Goal: Transaction & Acquisition: Purchase product/service

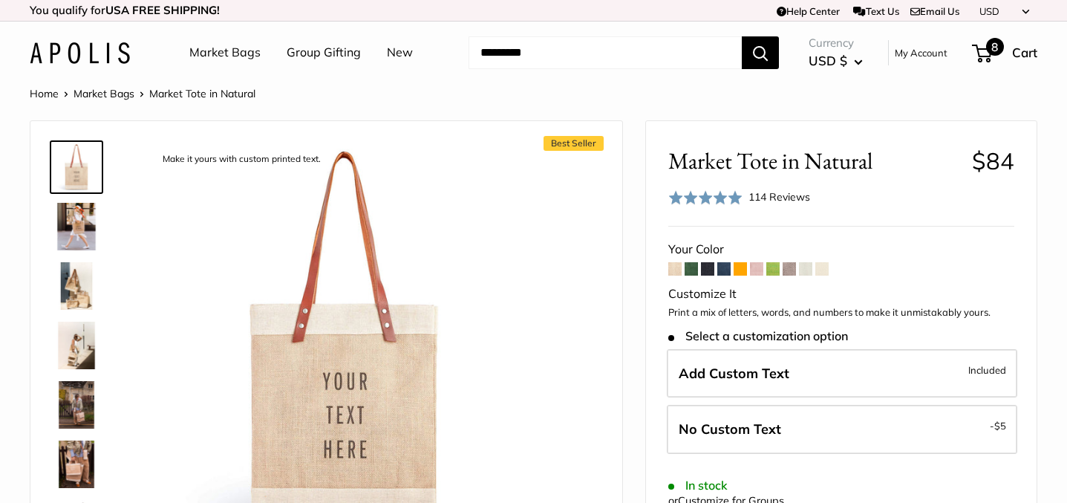
click at [986, 45] on span "8" at bounding box center [995, 47] width 18 height 18
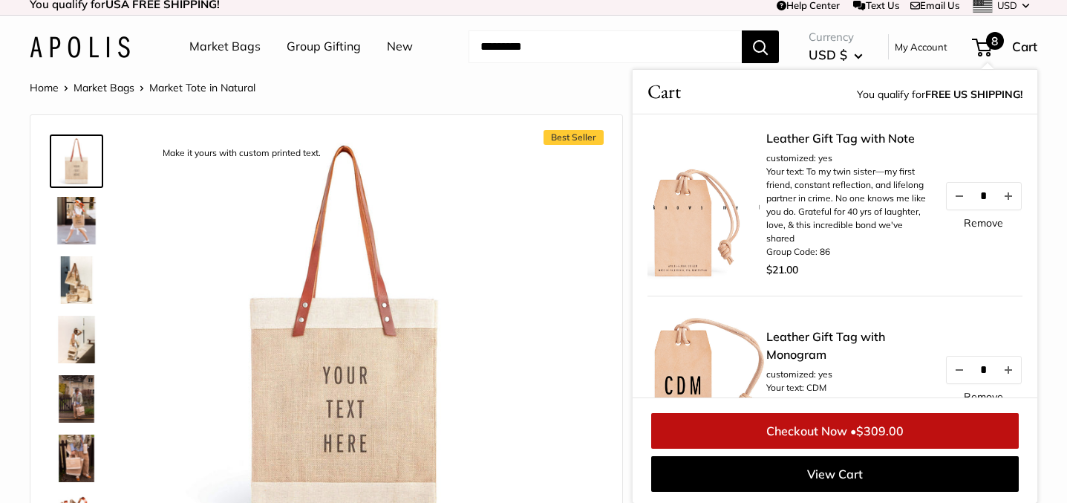
click at [812, 187] on li "Your text: To my twin sister—my first friend, constant reflection, and lifelong…" at bounding box center [847, 205] width 163 height 80
click at [806, 147] on link "Leather Gift Tag with Note" at bounding box center [847, 138] width 163 height 18
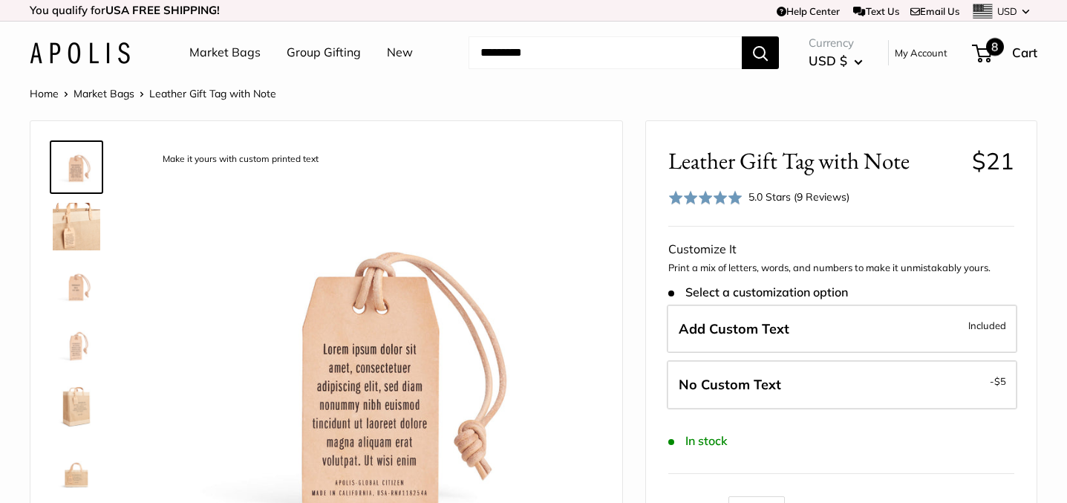
click at [982, 52] on span "8" at bounding box center [982, 54] width 20 height 18
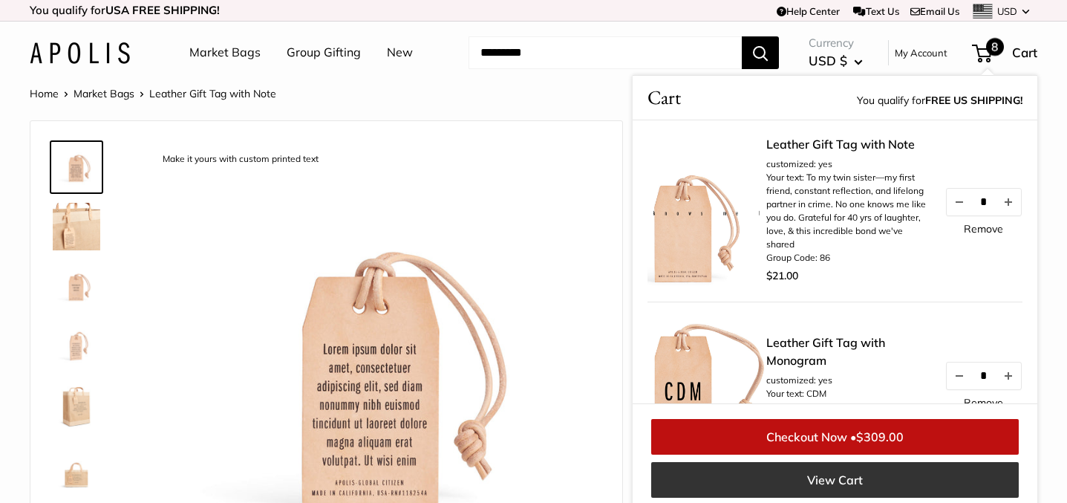
click at [867, 471] on link "View Cart" at bounding box center [834, 480] width 367 height 36
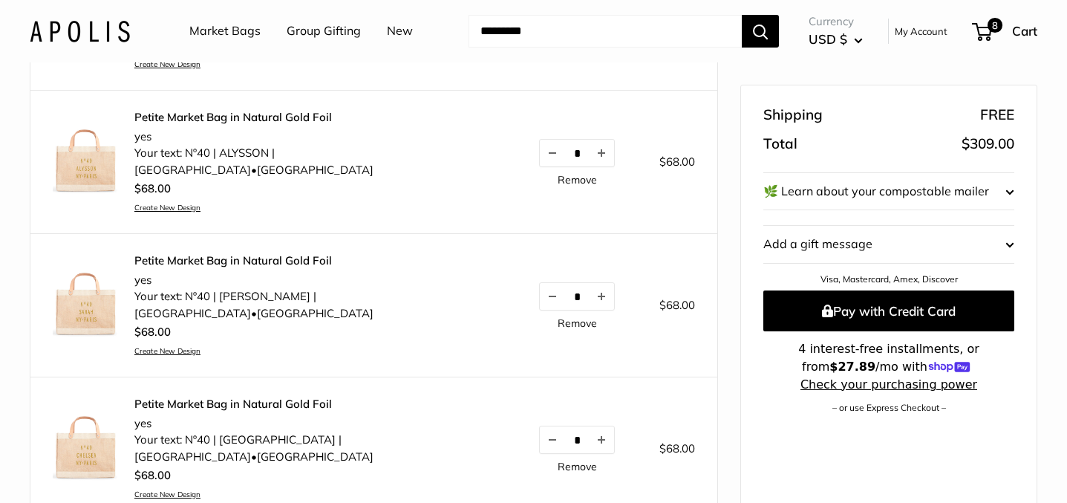
scroll to position [955, 0]
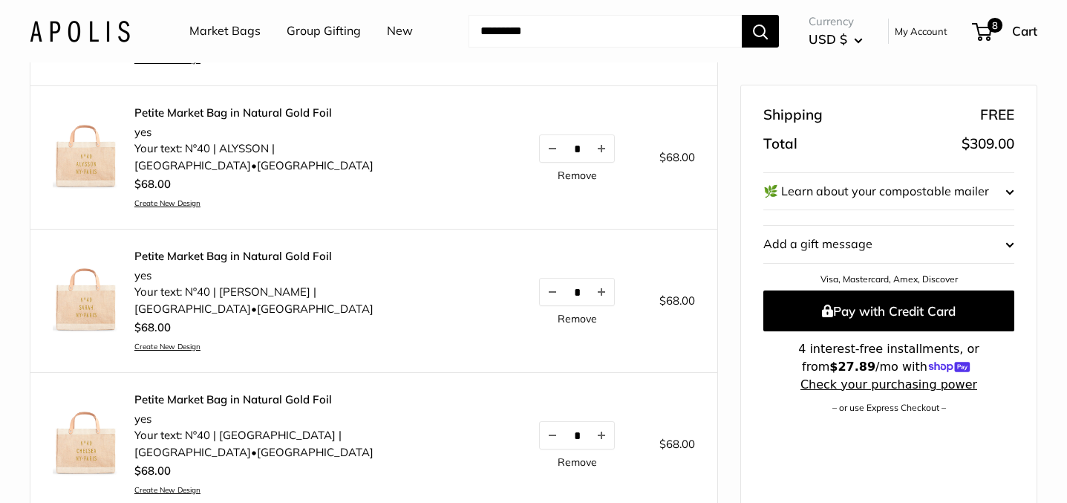
click at [235, 114] on link "Petite Market Bag in Natural Gold Foil" at bounding box center [314, 112] width 360 height 15
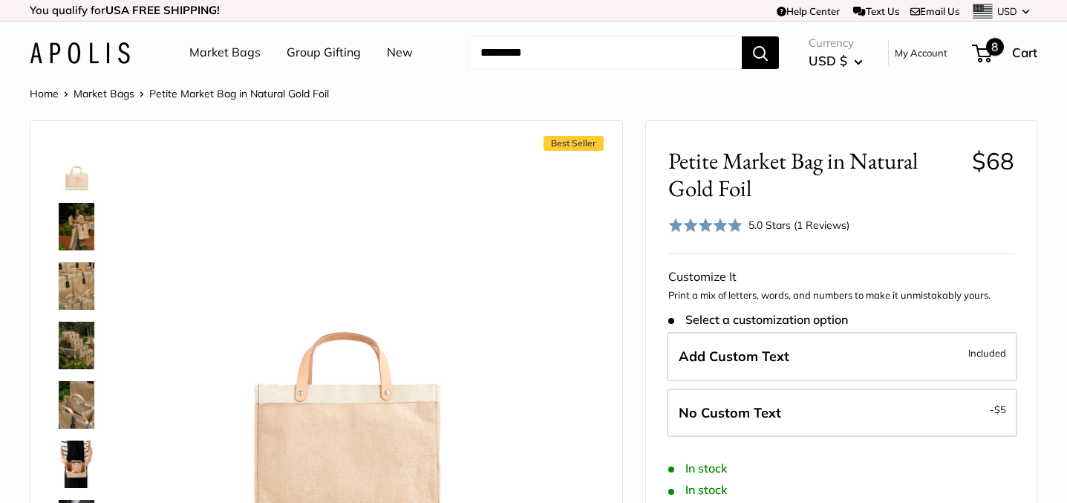
click at [992, 51] on span "8" at bounding box center [995, 47] width 18 height 18
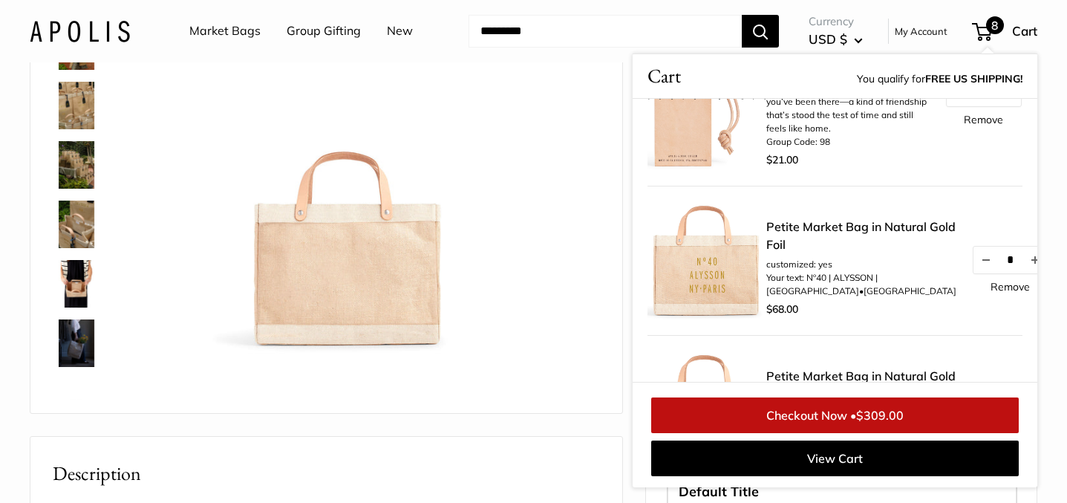
scroll to position [382, 0]
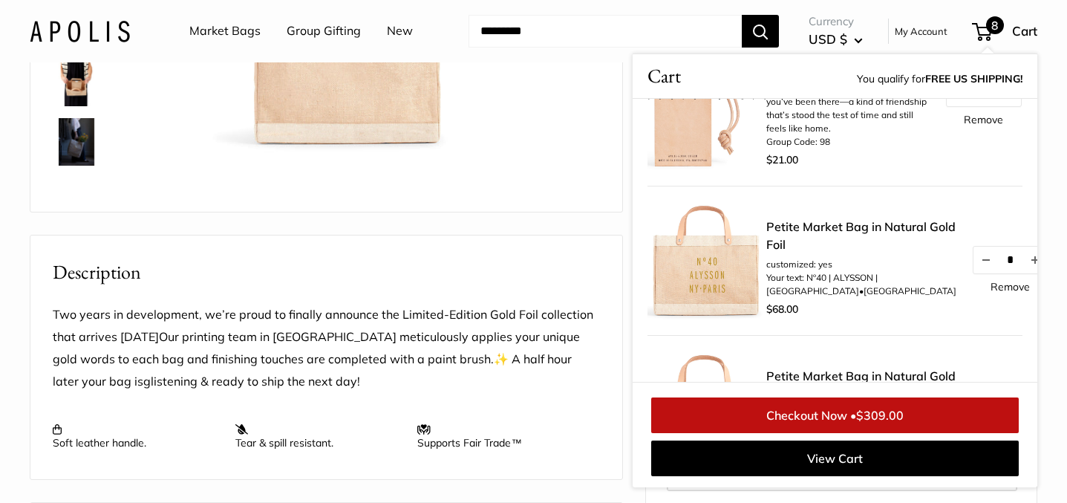
click at [1052, 158] on div "Home Market Bags Petite Market Bag in Natural Gold Foil Best Seller Our first G…" at bounding box center [533, 334] width 1067 height 1264
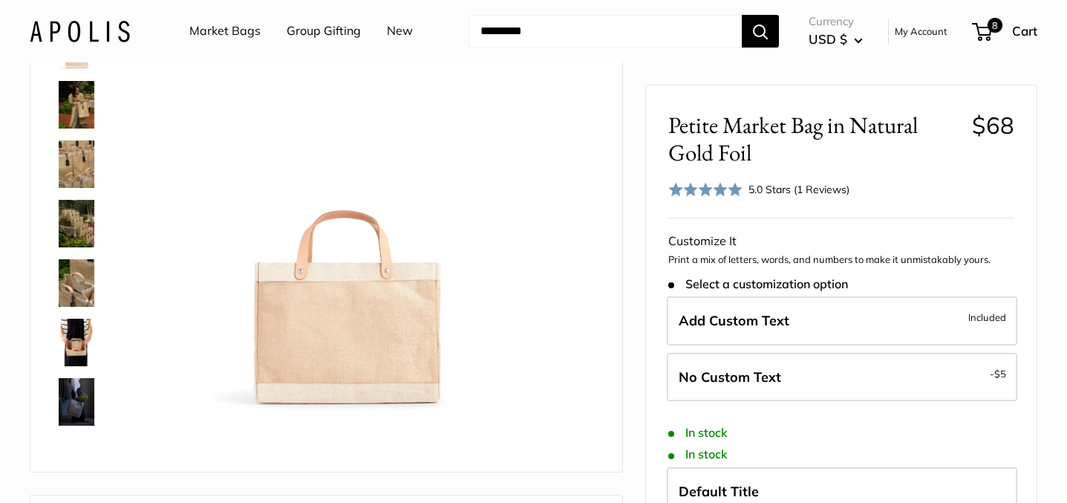
scroll to position [0, 0]
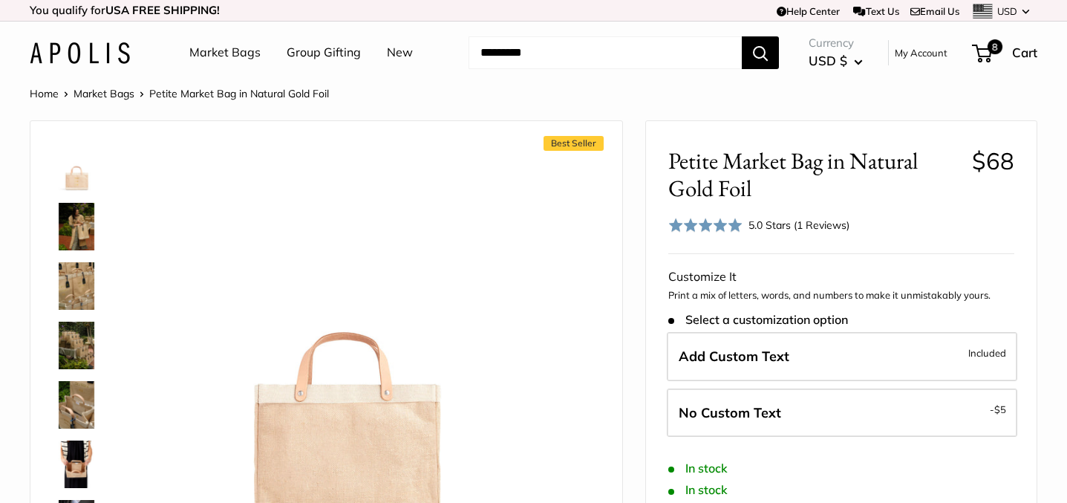
click at [871, 9] on link "Text Us" at bounding box center [875, 11] width 45 height 12
click at [996, 50] on span "8" at bounding box center [995, 47] width 18 height 18
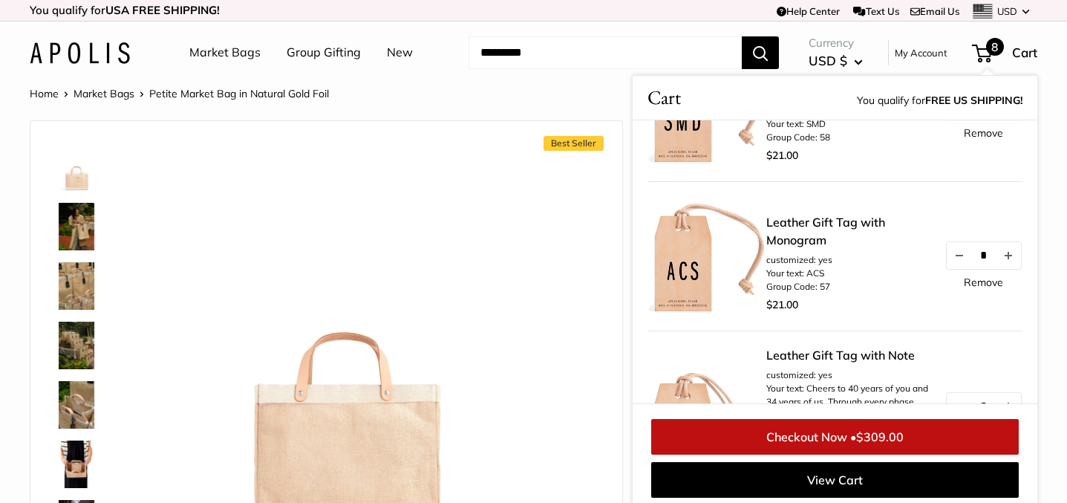
scroll to position [424, 0]
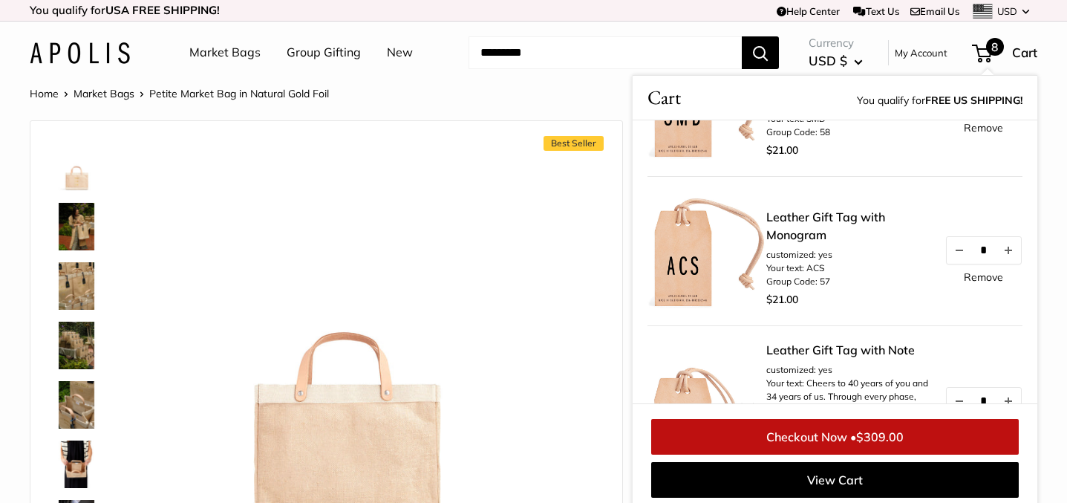
click at [917, 10] on link "Email Us" at bounding box center [934, 11] width 49 height 12
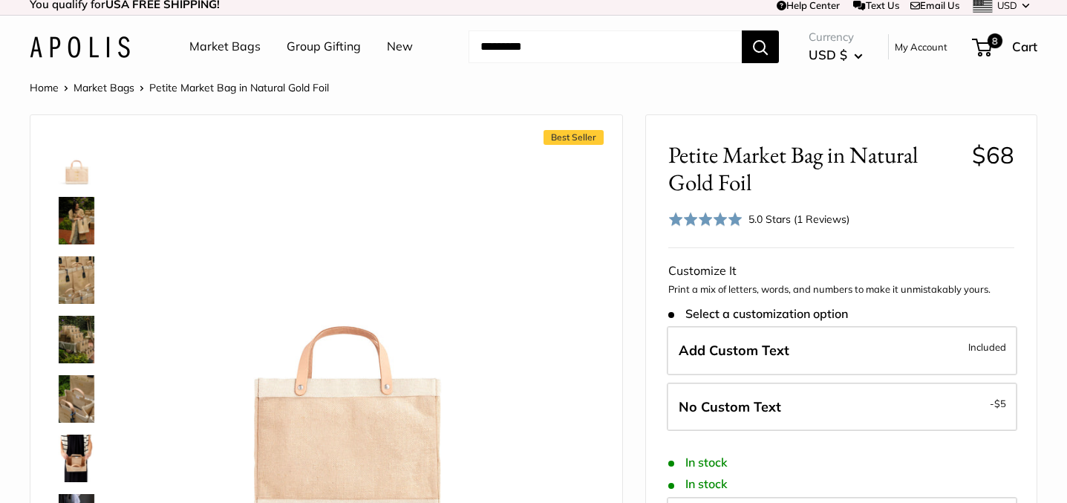
scroll to position [163, 0]
